Goal: Find specific page/section

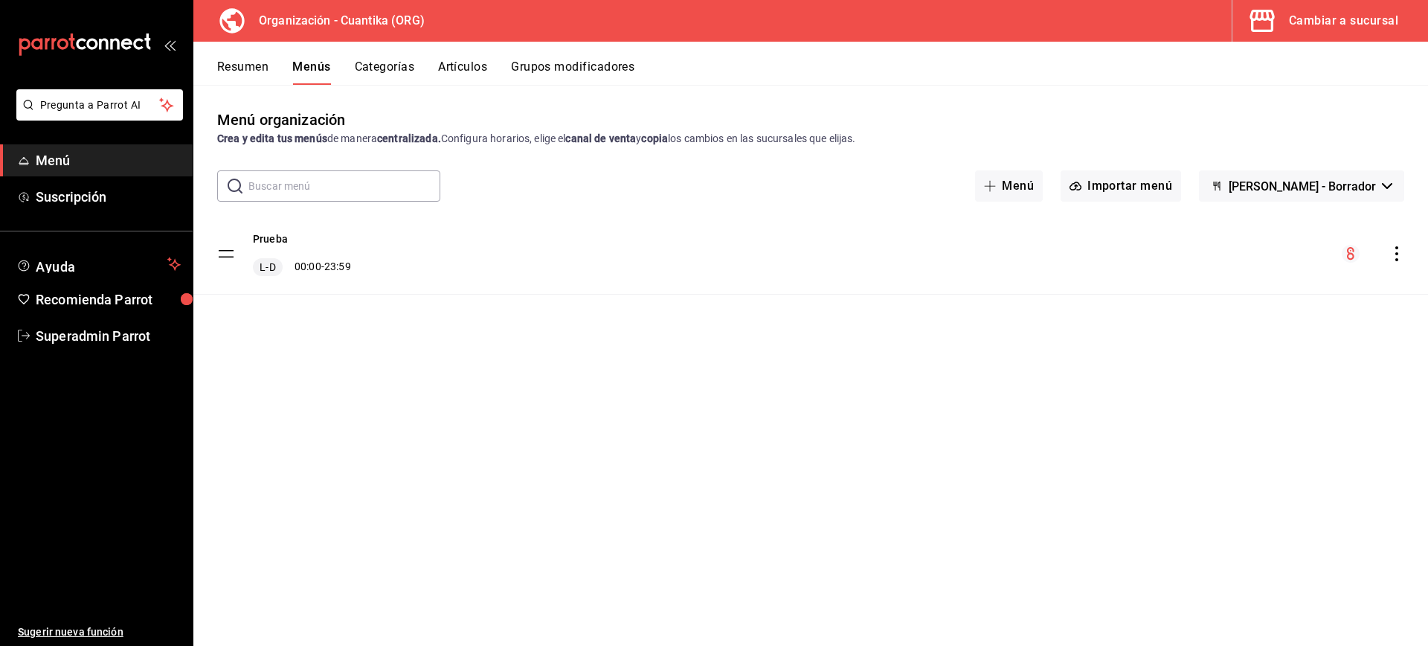
click at [1308, 33] on button "Cambiar a sucursal" at bounding box center [1325, 21] width 184 height 42
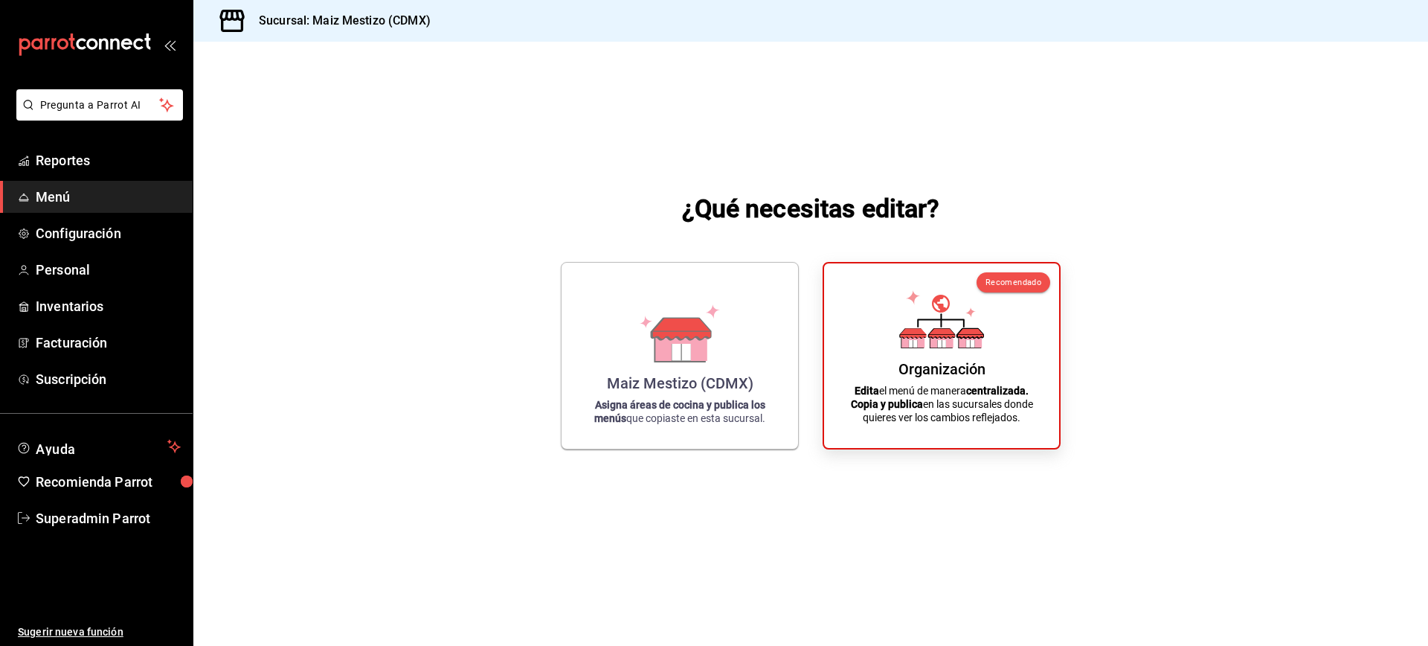
click at [101, 534] on ul "Sugerir nueva función" at bounding box center [96, 590] width 193 height 112
click at [100, 518] on span "Superadmin Parrot" at bounding box center [108, 518] width 145 height 20
